Goal: Information Seeking & Learning: Find specific fact

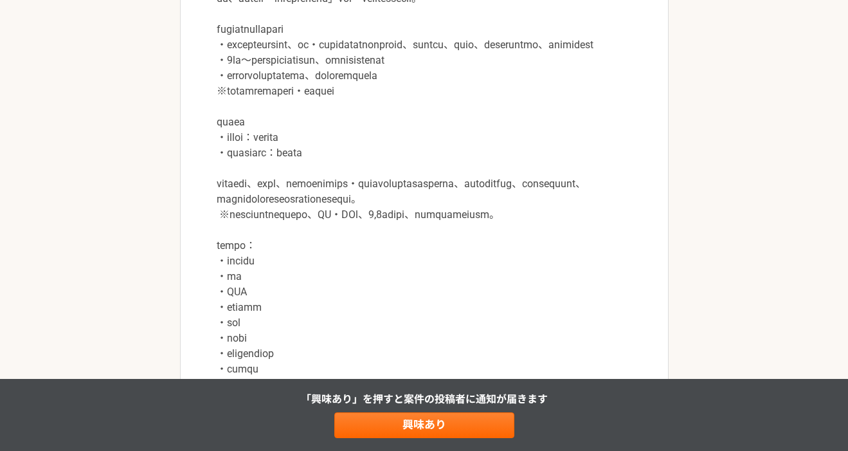
scroll to position [645, 0]
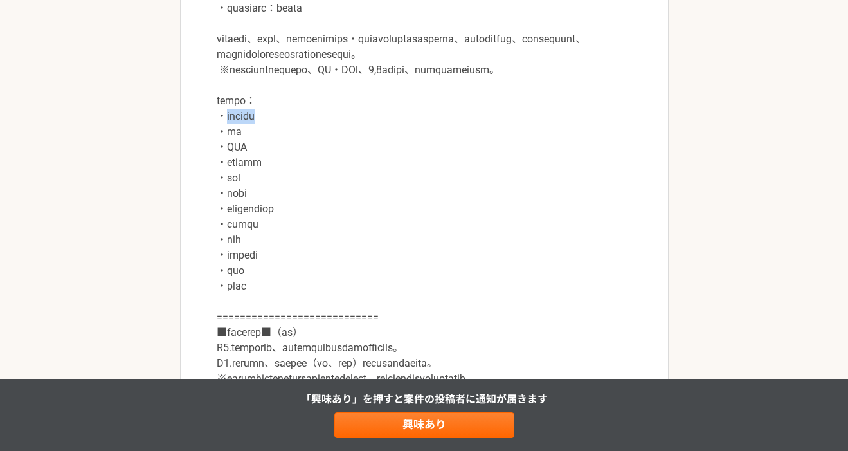
drag, startPoint x: 226, startPoint y: 193, endPoint x: 291, endPoint y: 188, distance: 65.2
click at [291, 188] on p at bounding box center [424, 93] width 415 height 587
copy p "三菱ケミカル"
drag, startPoint x: 229, startPoint y: 212, endPoint x: 259, endPoint y: 212, distance: 30.2
click at [259, 212] on p at bounding box center [424, 93] width 415 height 587
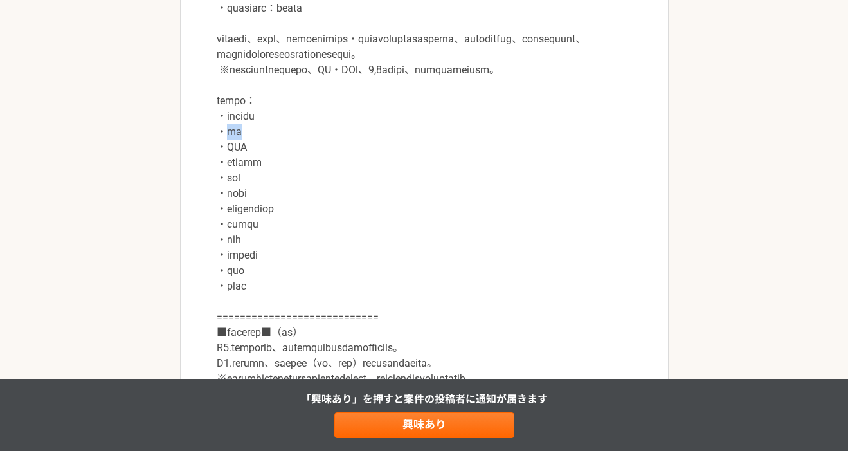
copy p "東レ"
drag, startPoint x: 229, startPoint y: 228, endPoint x: 263, endPoint y: 226, distance: 34.1
click at [263, 226] on p at bounding box center [424, 93] width 415 height 587
copy p "TDK"
drag, startPoint x: 230, startPoint y: 239, endPoint x: 301, endPoint y: 232, distance: 71.7
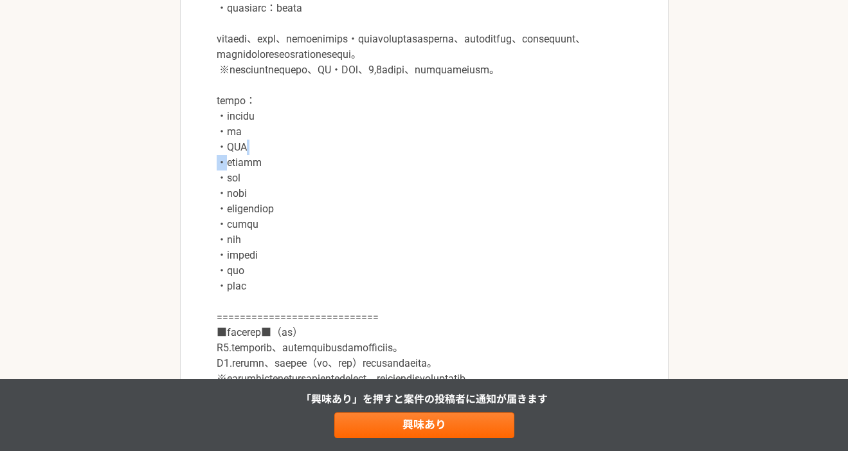
click at [301, 232] on p at bounding box center [424, 93] width 415 height 587
click at [290, 234] on p at bounding box center [424, 93] width 415 height 587
copy p "・積水化学工業"
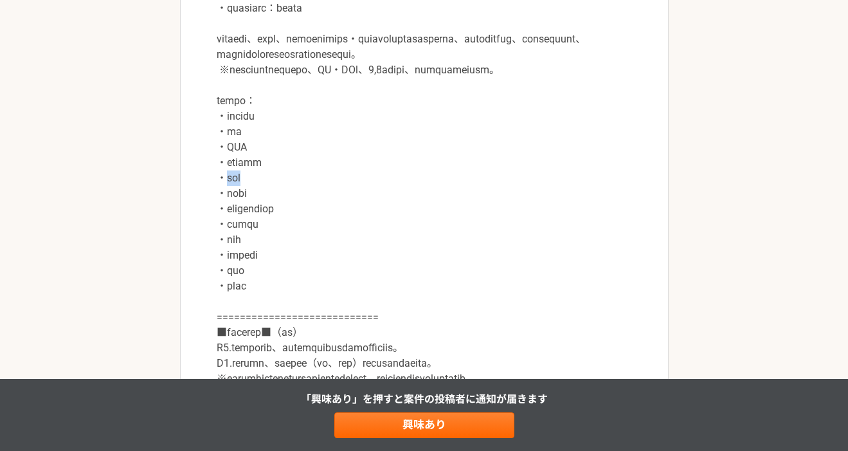
drag, startPoint x: 226, startPoint y: 253, endPoint x: 271, endPoint y: 257, distance: 45.1
click at [271, 257] on p at bounding box center [424, 93] width 415 height 587
copy p "京セラ"
drag, startPoint x: 226, startPoint y: 273, endPoint x: 282, endPoint y: 270, distance: 56.0
click at [282, 270] on p at bounding box center [424, 93] width 415 height 587
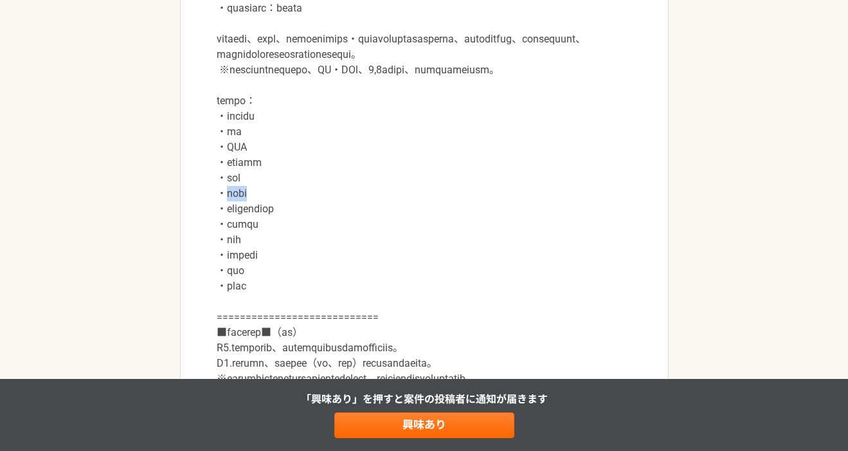
copy p "日東電工"
drag, startPoint x: 230, startPoint y: 303, endPoint x: 295, endPoint y: 304, distance: 65.0
click at [295, 304] on p at bounding box center [424, 93] width 415 height 587
copy p "大日本印刷"
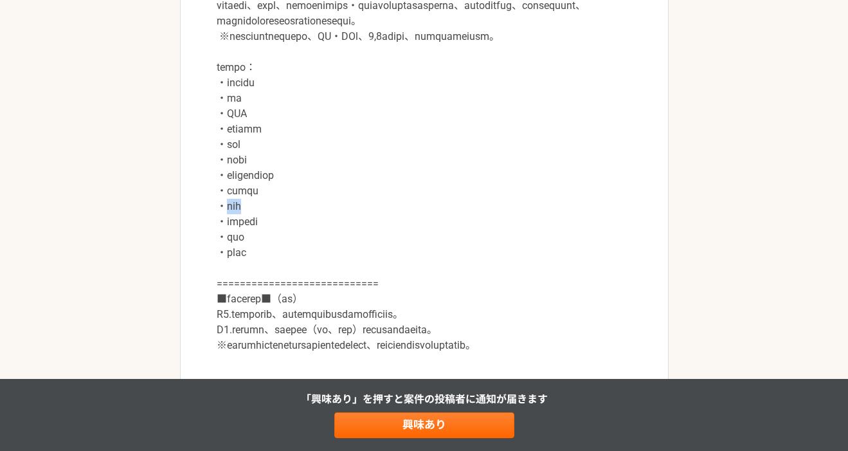
drag, startPoint x: 230, startPoint y: 281, endPoint x: 288, endPoint y: 281, distance: 58.5
click at [288, 281] on p at bounding box center [424, 60] width 415 height 587
copy p "東洋紡"
